Goal: Information Seeking & Learning: Learn about a topic

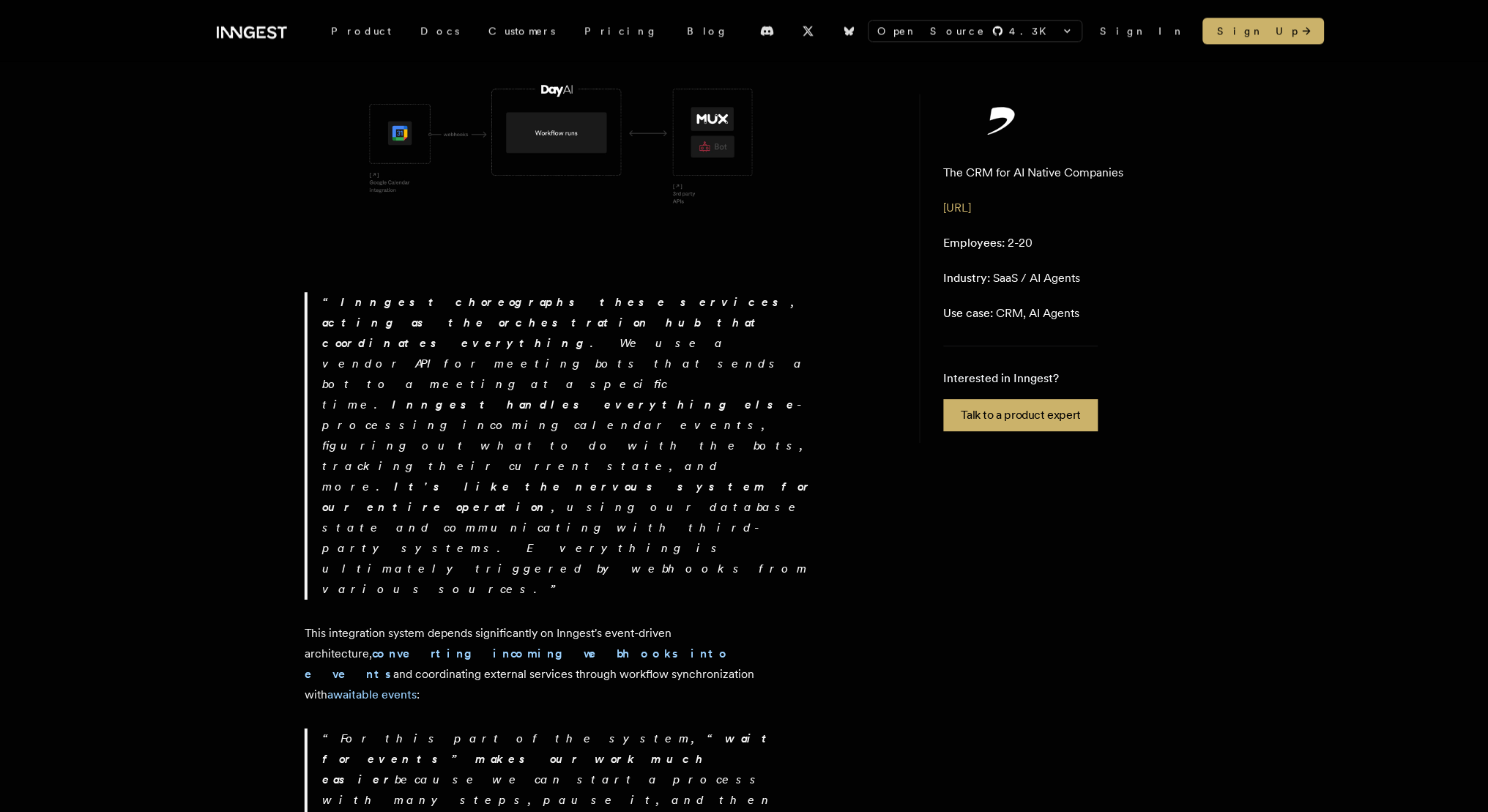
scroll to position [975, 0]
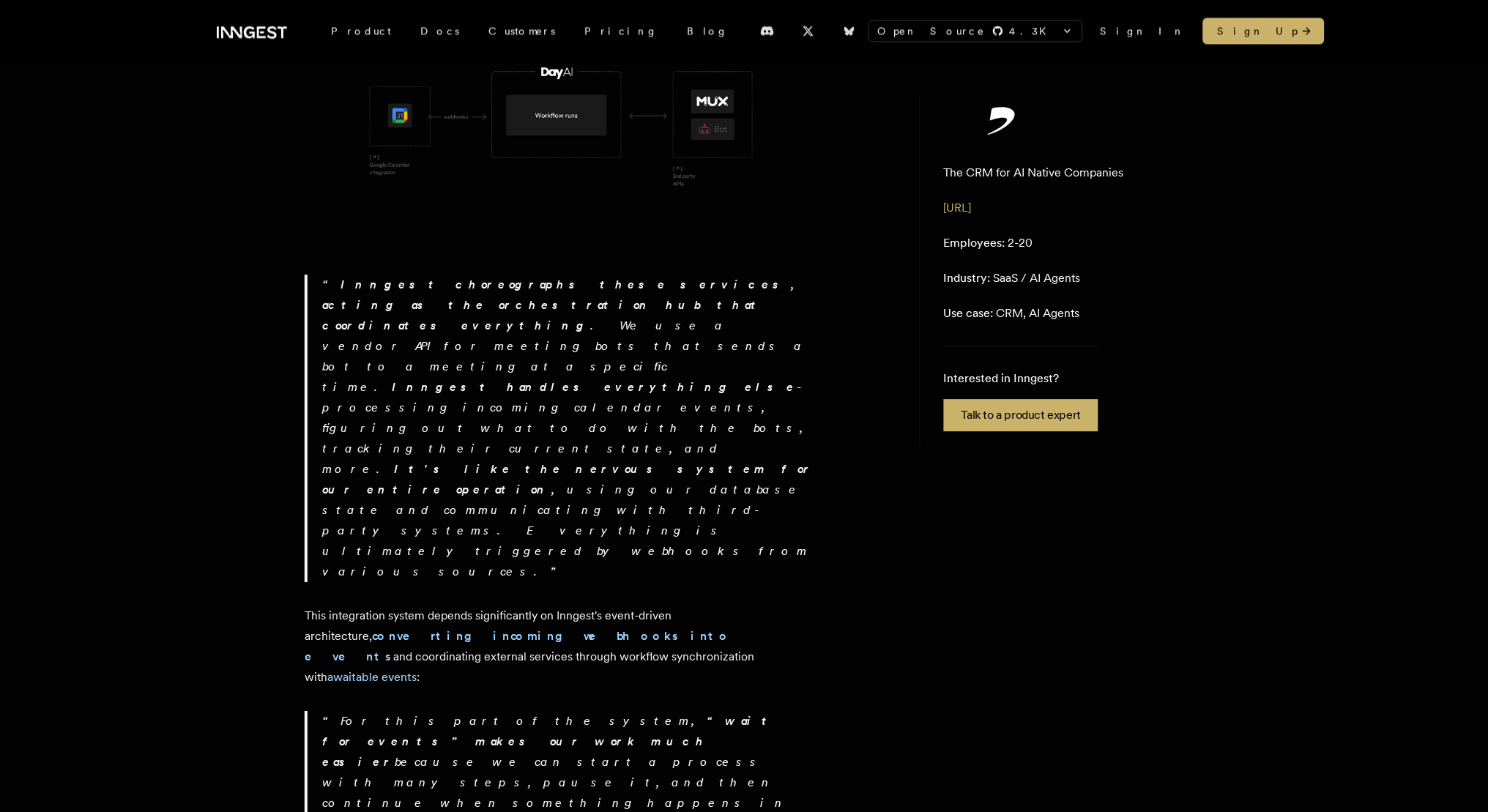
drag, startPoint x: 307, startPoint y: 588, endPoint x: 655, endPoint y: 613, distance: 348.9
copy p "On top of Inngest's native event-driven support comes its durable component , e…"
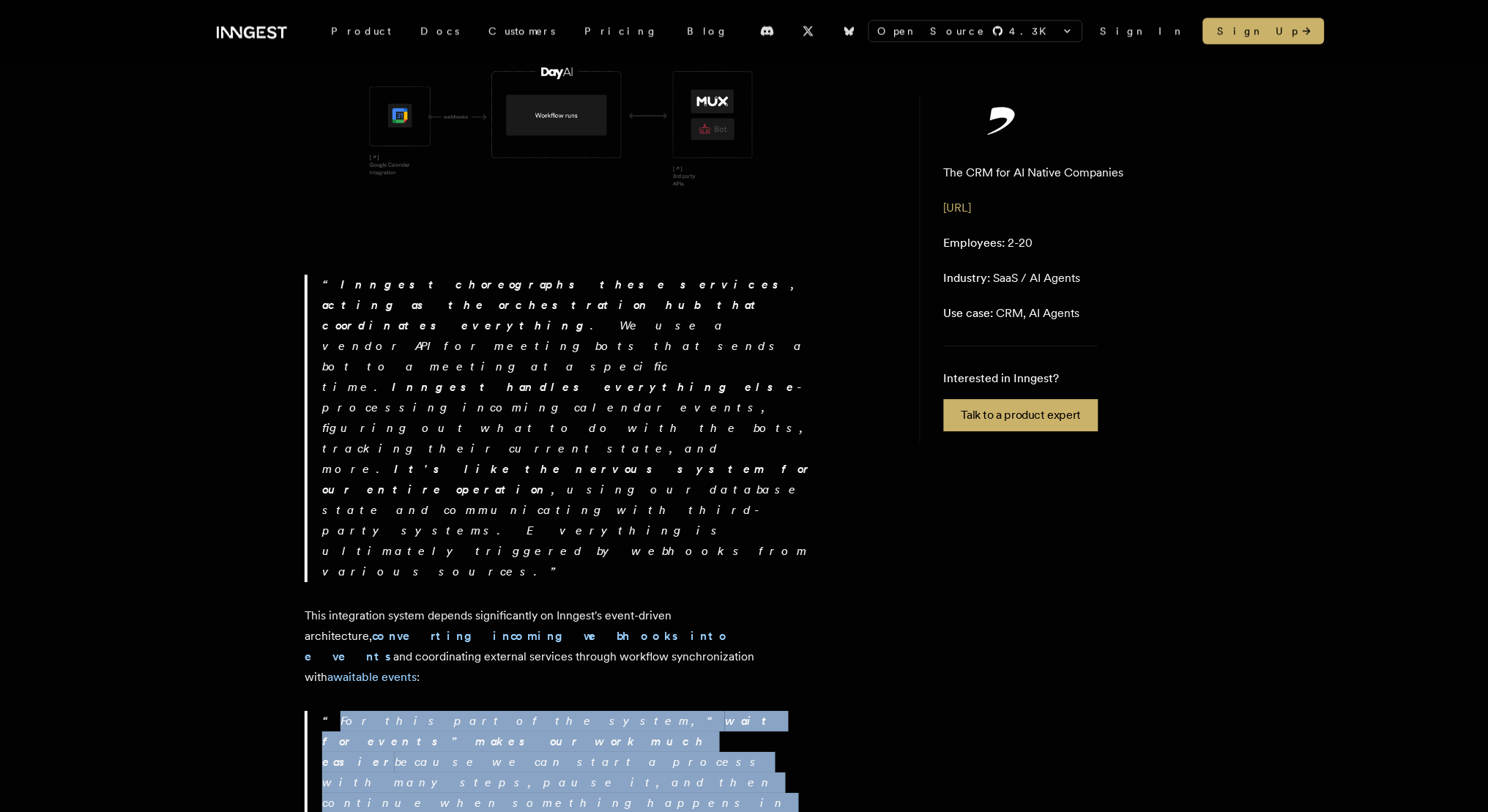
drag, startPoint x: 328, startPoint y: 444, endPoint x: 709, endPoint y: 512, distance: 387.0
click at [709, 711] on p "For this part of the system, “ wait for events” makes our work much easier beca…" at bounding box center [570, 814] width 495 height 205
drag, startPoint x: 780, startPoint y: 508, endPoint x: 329, endPoint y: 442, distance: 455.8
click at [329, 711] on p "For this part of the system, “ wait for events” makes our work much easier beca…" at bounding box center [570, 814] width 495 height 205
copy p "For this part of the system, “ wait for events” makes our work much easier beca…"
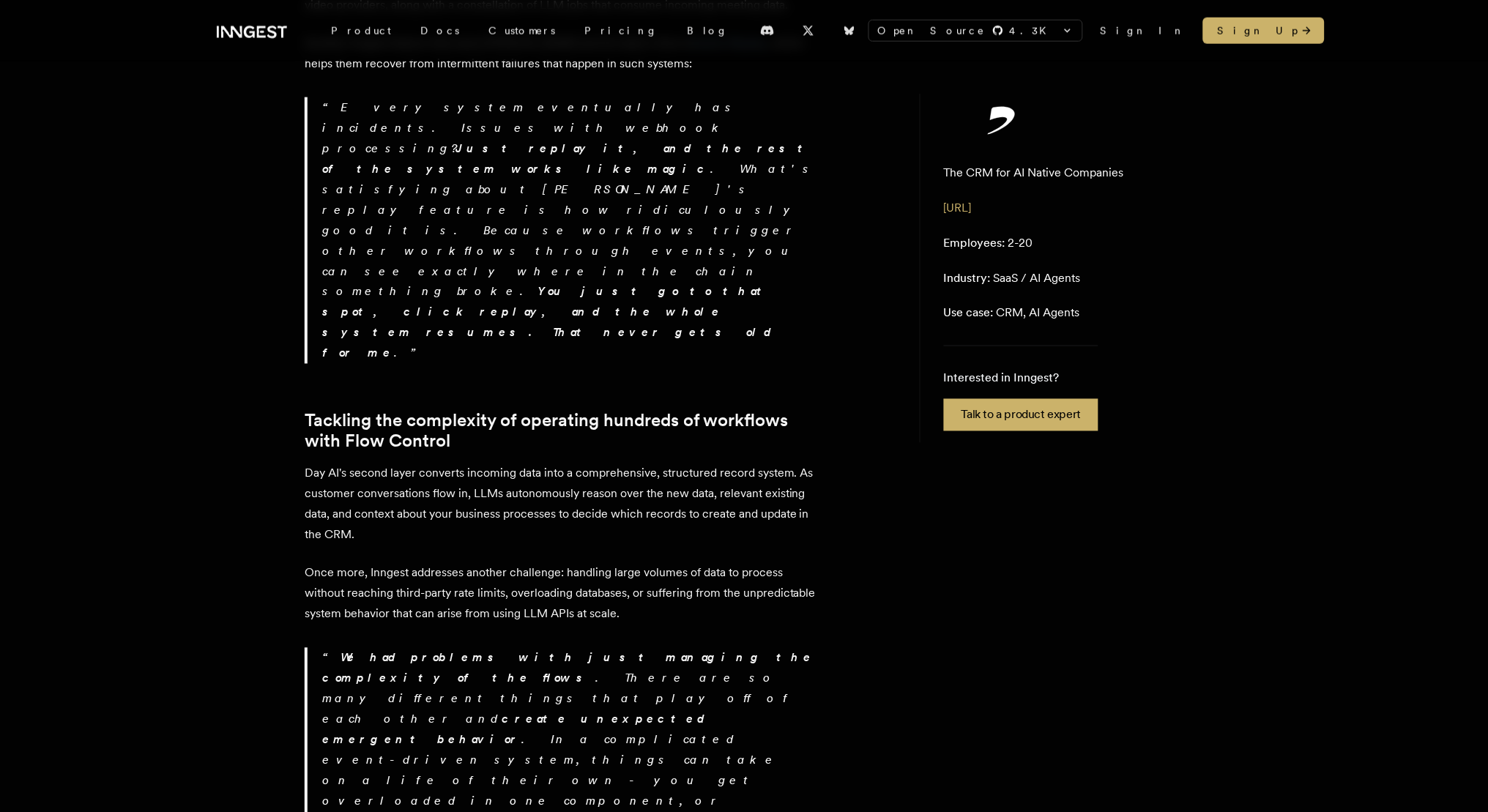
scroll to position [2077, 0]
drag, startPoint x: 617, startPoint y: 539, endPoint x: 305, endPoint y: 509, distance: 313.4
copy p "Day AI fully utilizes Inngest Flow Control to guarantee their CRM data pipeline…"
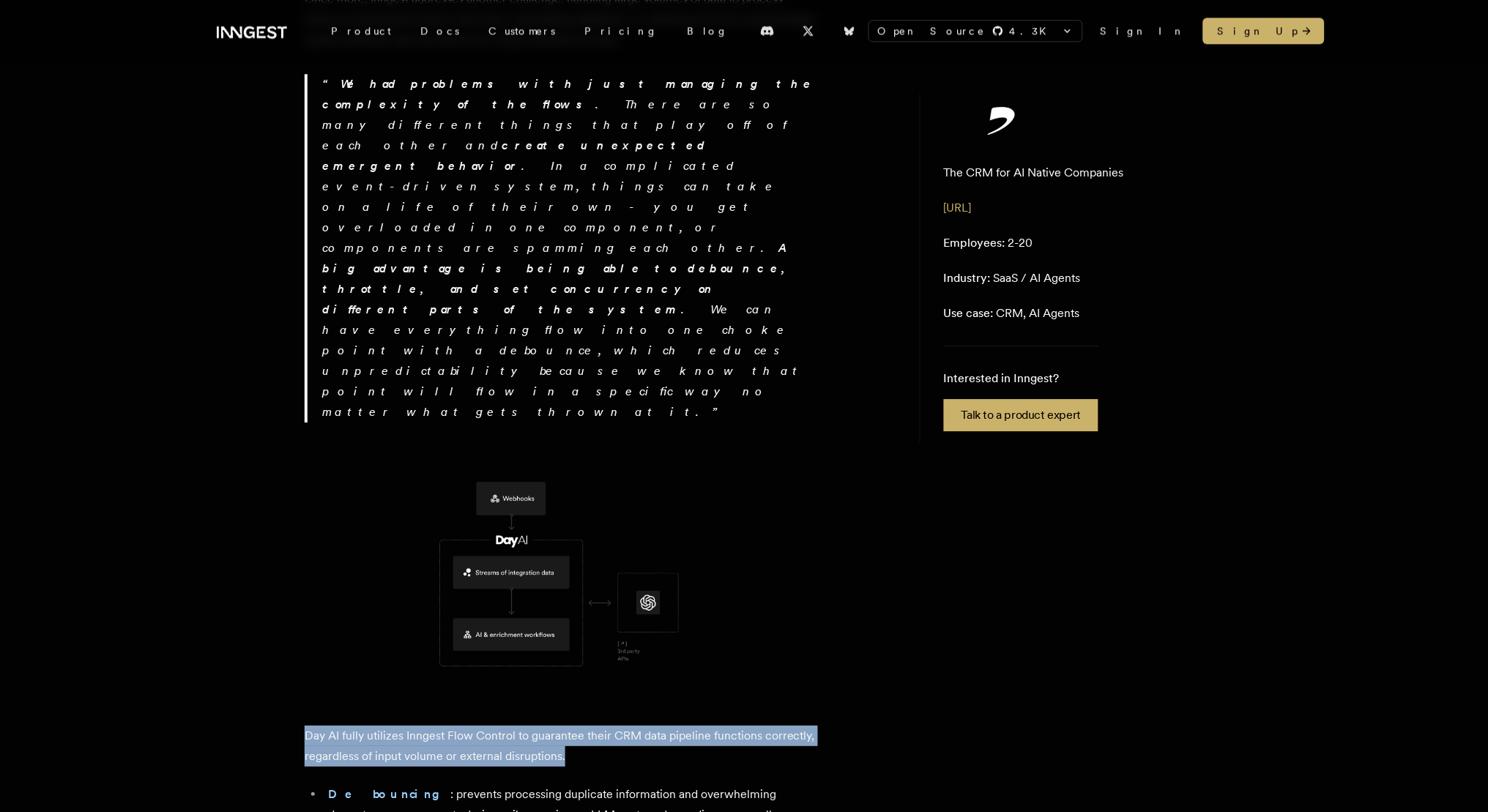
scroll to position [2682, 0]
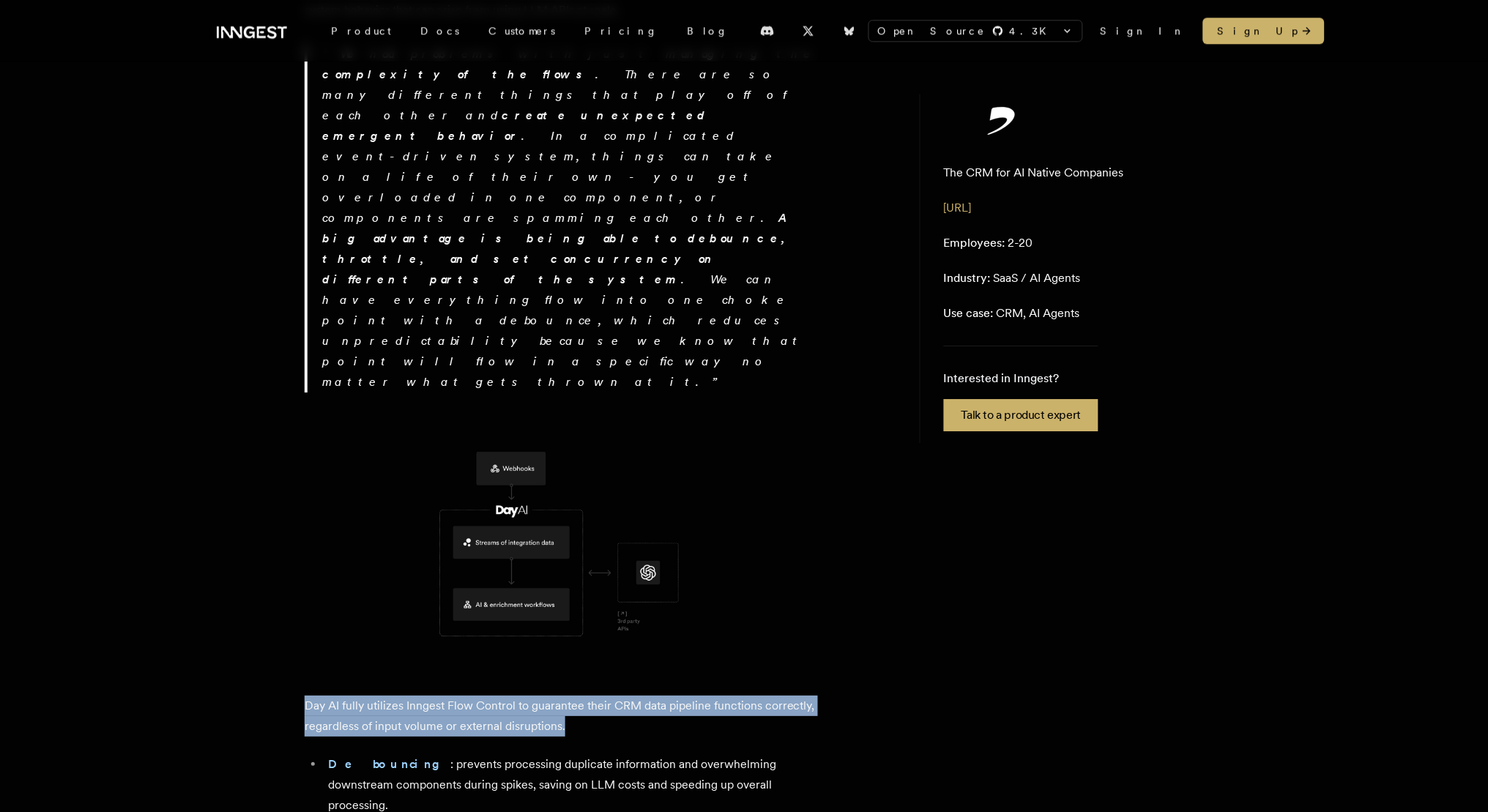
drag, startPoint x: 706, startPoint y: 631, endPoint x: 281, endPoint y: 612, distance: 425.4
copy p "By leveraging Inngest's event-driven architecture and its durable workflows, Da…"
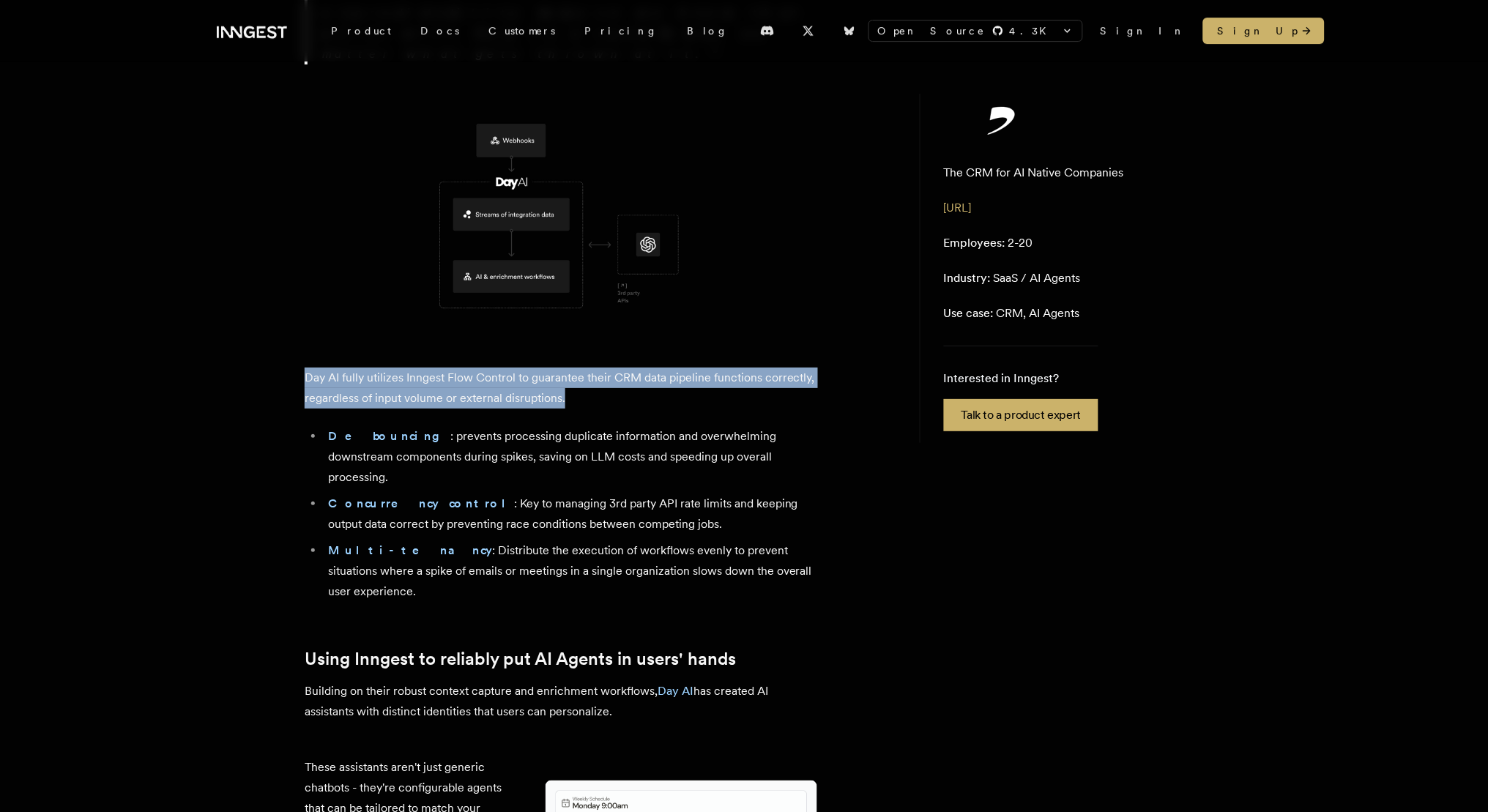
scroll to position [3021, 0]
